Goal: Task Accomplishment & Management: Manage account settings

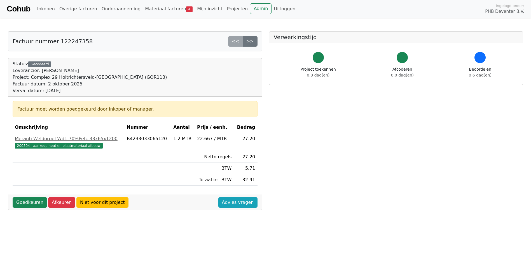
click at [306, 23] on body "Cohub Inkopen Overige facturen Onderaanneming Materiaal facturen 4 Mijn inzicht…" at bounding box center [265, 201] width 531 height 402
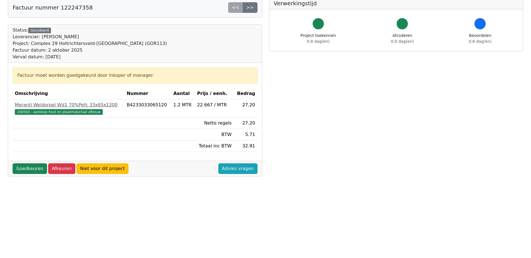
scroll to position [17, 0]
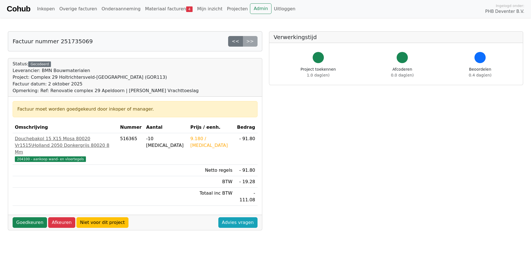
click at [255, 43] on div "<< >>" at bounding box center [242, 41] width 29 height 11
click at [253, 42] on div "<< >>" at bounding box center [242, 41] width 29 height 11
click at [164, 9] on link "Materiaal facturen 4" at bounding box center [169, 8] width 52 height 11
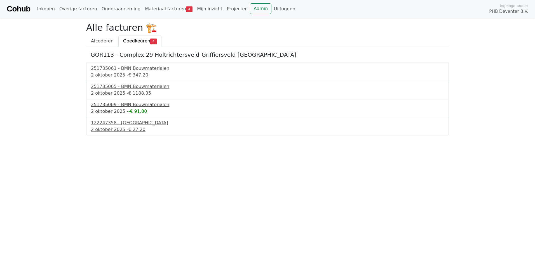
click at [109, 111] on div "2 oktober 2025 - -€ 91.80" at bounding box center [267, 111] width 353 height 7
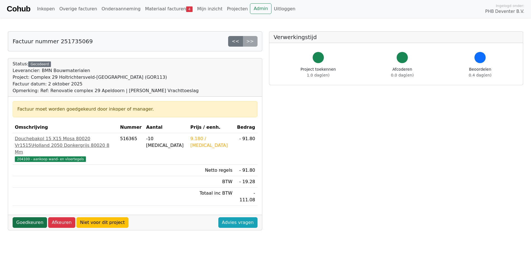
click at [28, 218] on link "Goedkeuren" at bounding box center [30, 223] width 34 height 11
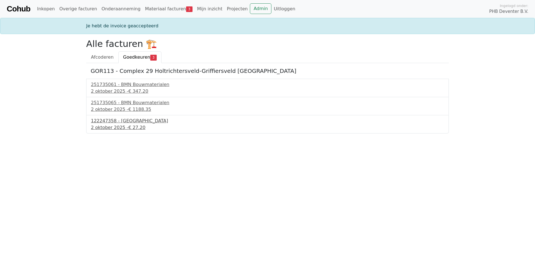
click at [97, 121] on div "122247358 - PontMeyer" at bounding box center [267, 121] width 353 height 7
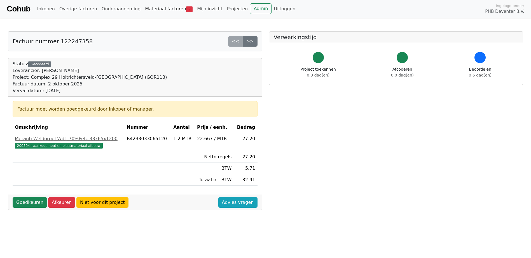
click at [157, 9] on link "Materiaal facturen 3" at bounding box center [169, 8] width 52 height 11
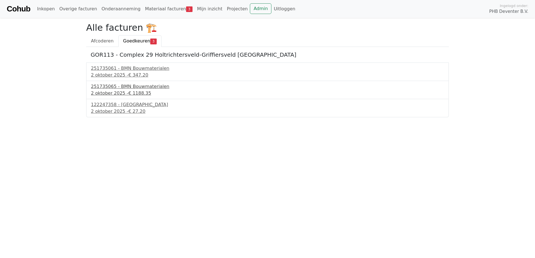
click at [109, 92] on div "2 oktober 2025 - € 1188.35" at bounding box center [267, 93] width 353 height 7
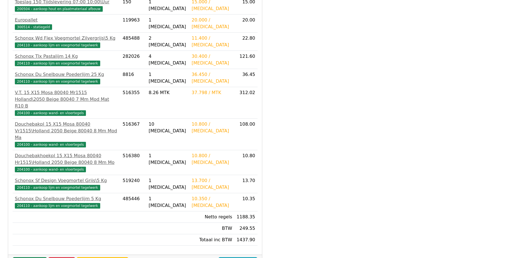
scroll to position [206, 0]
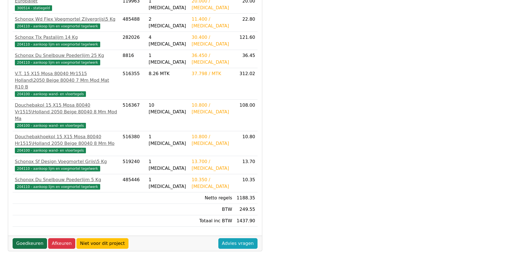
click at [34, 239] on link "Goedkeuren" at bounding box center [30, 244] width 34 height 11
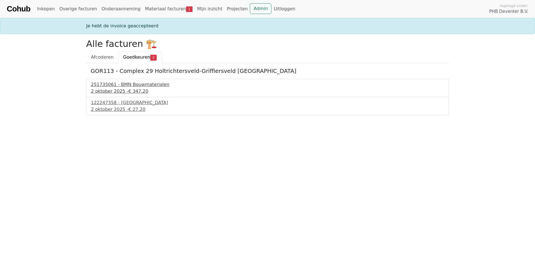
click at [107, 91] on div "2 oktober 2025 - € 347.20" at bounding box center [267, 91] width 353 height 7
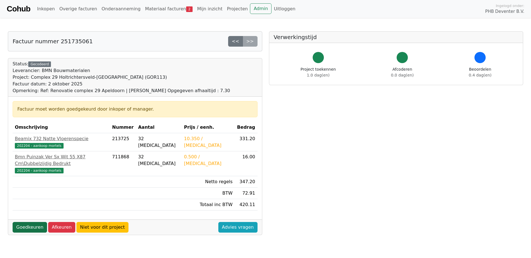
click at [27, 222] on link "Goedkeuren" at bounding box center [30, 227] width 34 height 11
